Goal: Task Accomplishment & Management: Use online tool/utility

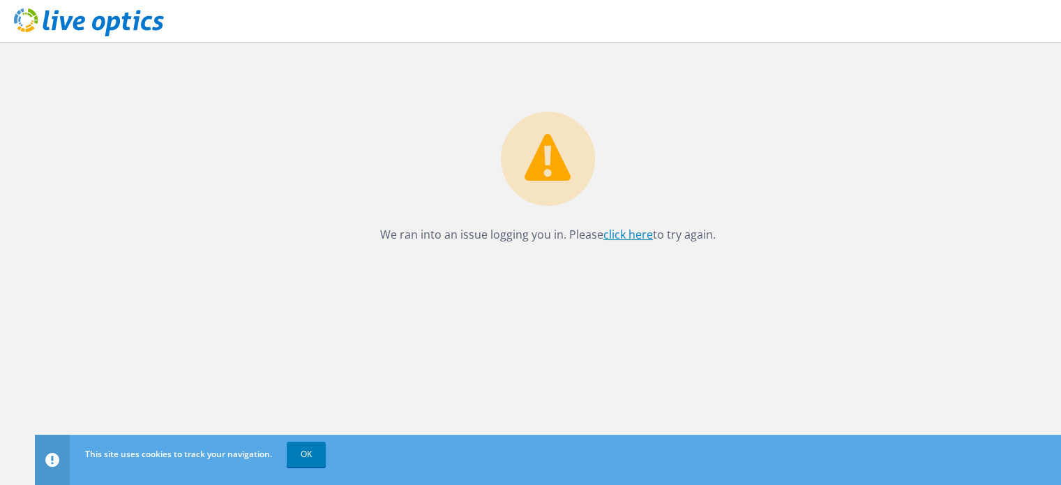
click at [617, 233] on link "click here" at bounding box center [628, 234] width 50 height 15
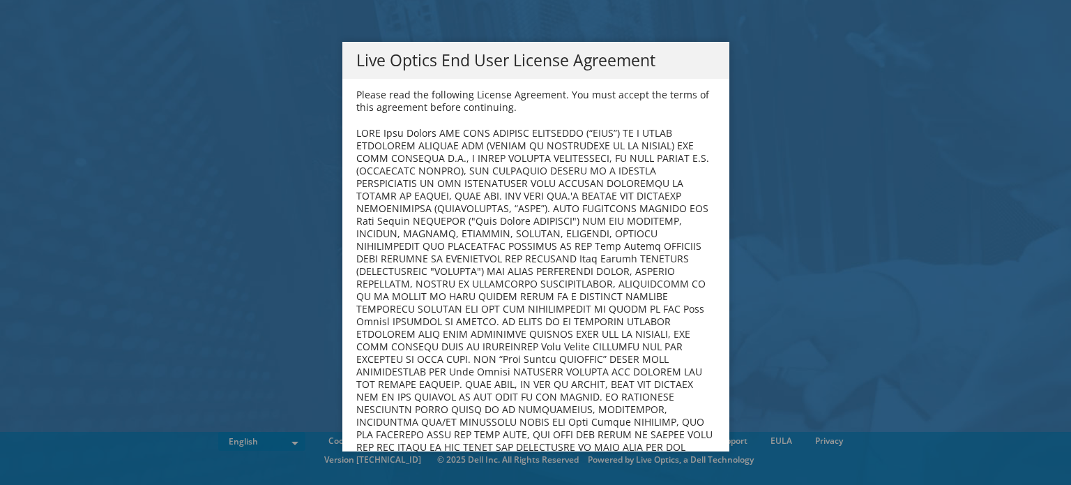
click at [180, 225] on div "Live Optics End User License Agreement Please read the following License Agreem…" at bounding box center [535, 242] width 1071 height 401
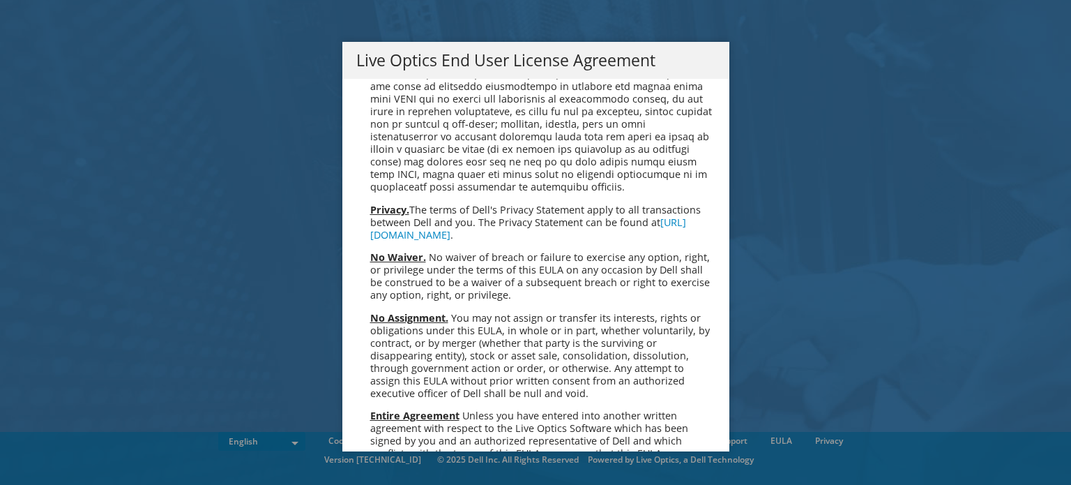
scroll to position [5274, 0]
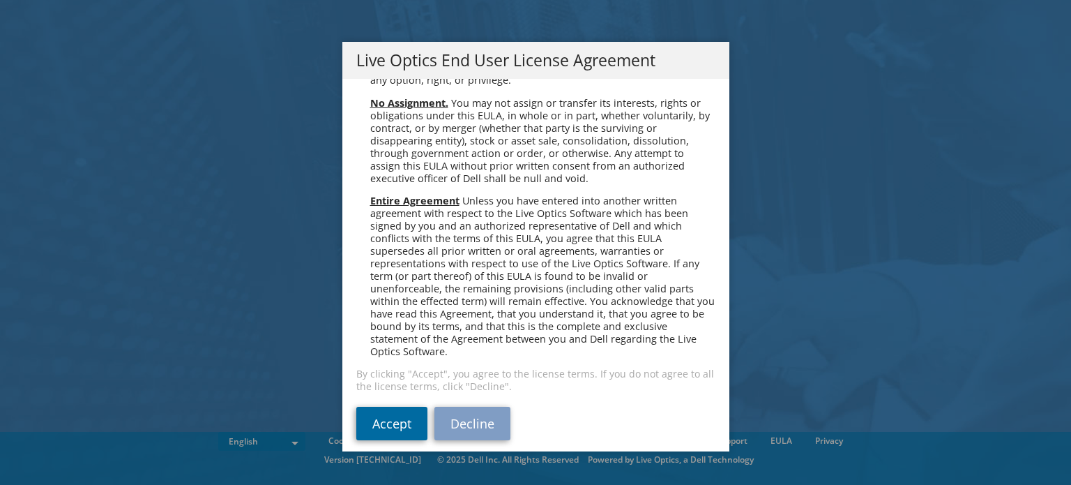
drag, startPoint x: 377, startPoint y: 395, endPoint x: 381, endPoint y: 402, distance: 8.7
click at [377, 407] on link "Accept" at bounding box center [391, 423] width 71 height 33
click at [381, 407] on link "Accept" at bounding box center [391, 423] width 71 height 33
